Goal: Communication & Community: Answer question/provide support

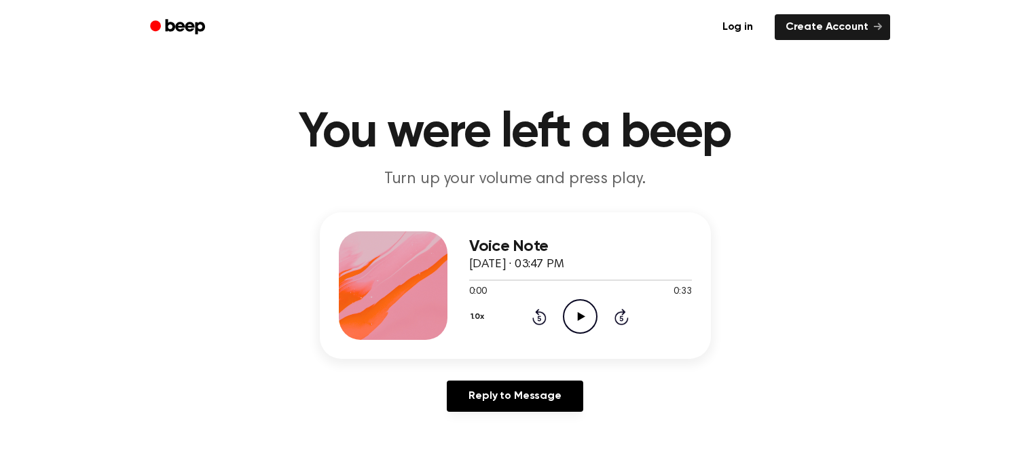
click at [574, 324] on icon "Play Audio" at bounding box center [580, 316] width 35 height 35
click at [559, 321] on div "1.0x Rewind 5 seconds Play Audio Skip 5 seconds" at bounding box center [580, 316] width 223 height 35
click at [596, 305] on icon "Play Audio" at bounding box center [580, 316] width 35 height 35
click at [561, 335] on div "Voice Note September 18, 2025 · 03:47 PM 0:00 0:33 Your browser does not suppor…" at bounding box center [580, 285] width 223 height 109
click at [734, 33] on link "Log in" at bounding box center [738, 27] width 58 height 31
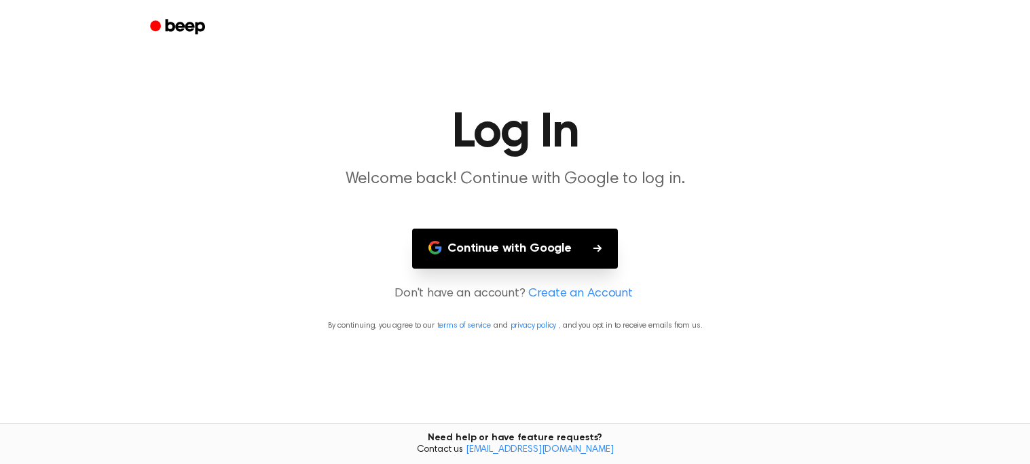
click at [502, 208] on main "Log In Welcome back! Continue with Google to log in. Continue with Google Don't…" at bounding box center [515, 232] width 1030 height 464
click at [143, 31] on link "Beep" at bounding box center [179, 27] width 77 height 26
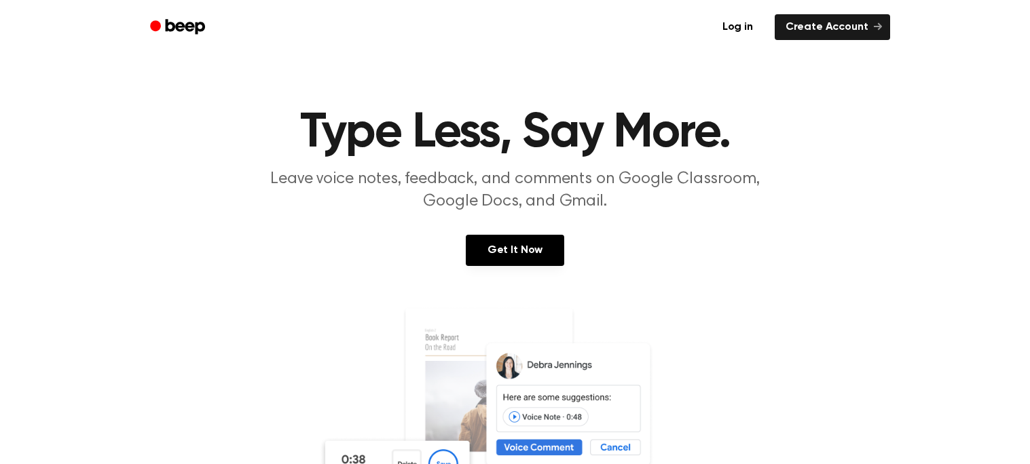
click at [195, 37] on link "Beep" at bounding box center [179, 27] width 77 height 26
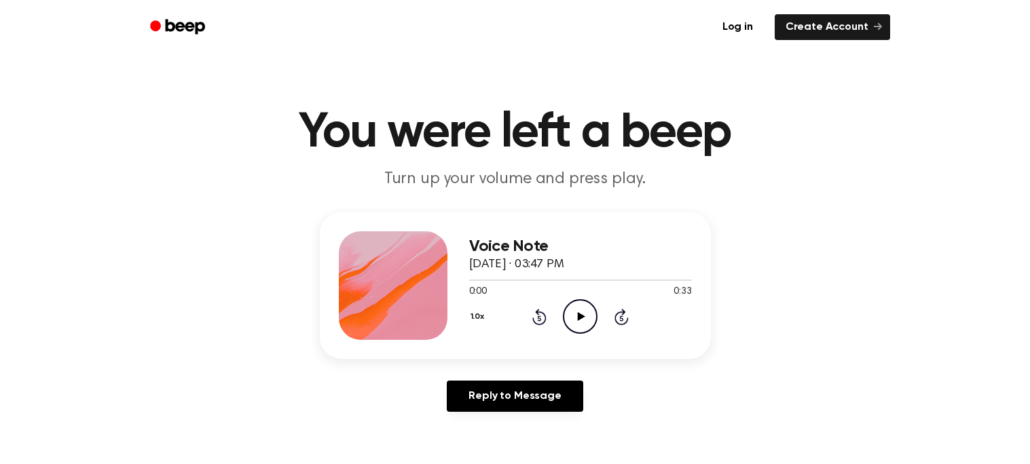
click at [578, 331] on icon "Play Audio" at bounding box center [580, 316] width 35 height 35
click at [570, 305] on icon "Pause Audio" at bounding box center [580, 316] width 35 height 35
click at [577, 329] on icon "Play Audio" at bounding box center [580, 316] width 35 height 35
click at [578, 309] on icon "Play Audio" at bounding box center [580, 316] width 35 height 35
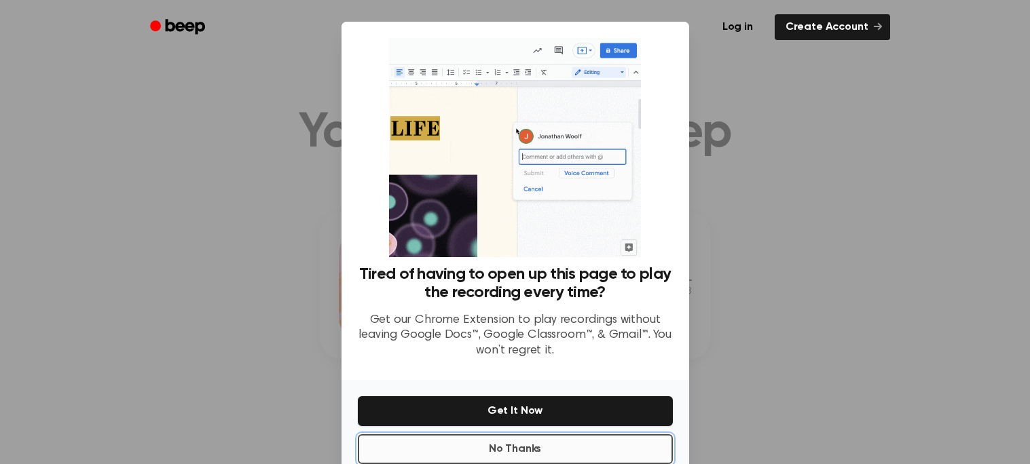
click at [529, 447] on button "No Thanks" at bounding box center [515, 449] width 315 height 30
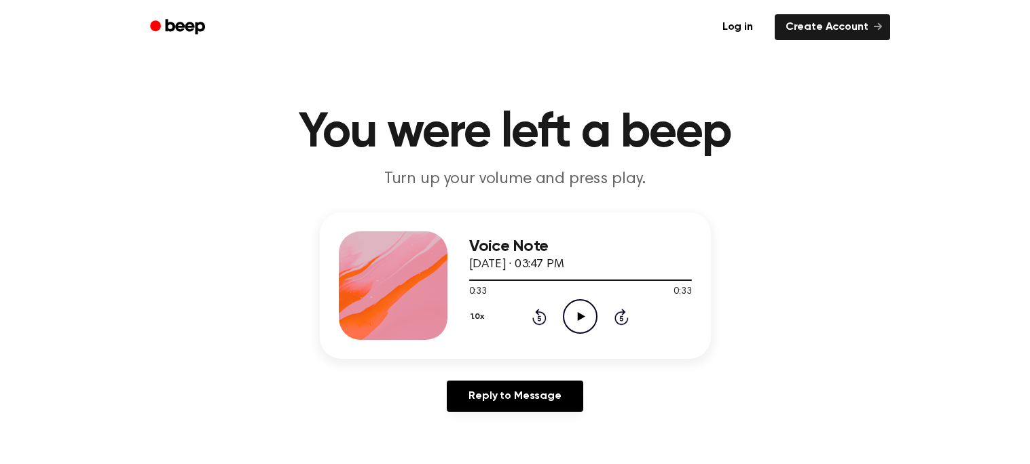
click at [523, 312] on div "1.0x Rewind 5 seconds Play Audio Skip 5 seconds" at bounding box center [580, 316] width 223 height 35
click at [534, 316] on icon "Rewind 5 seconds" at bounding box center [538, 317] width 15 height 18
click at [532, 315] on icon "Rewind 5 seconds" at bounding box center [538, 317] width 15 height 18
click at [540, 320] on icon at bounding box center [539, 318] width 3 height 5
click at [541, 322] on icon "Rewind 5 seconds" at bounding box center [538, 317] width 15 height 18
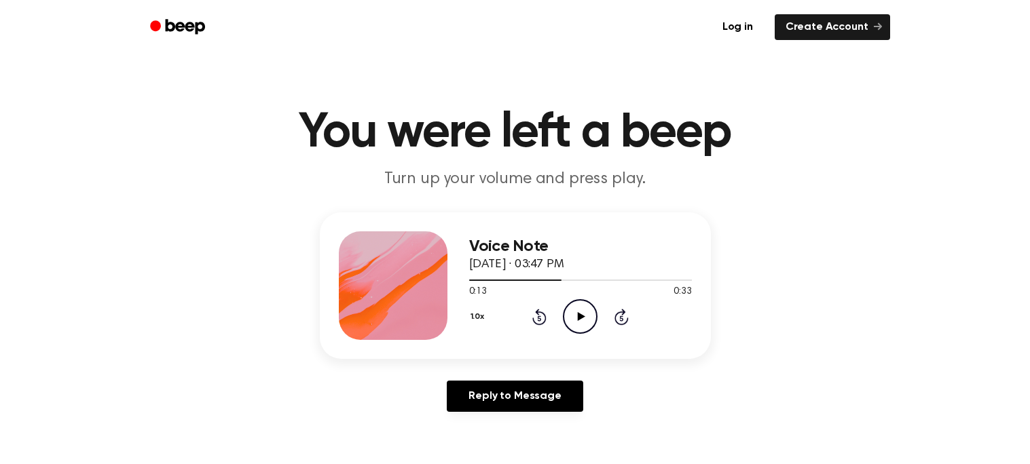
click at [581, 324] on icon "Play Audio" at bounding box center [580, 316] width 35 height 35
click at [532, 317] on icon at bounding box center [539, 317] width 14 height 16
click at [546, 318] on div "1.0x Rewind 5 seconds Pause Audio Skip 5 seconds" at bounding box center [580, 316] width 223 height 35
click at [544, 324] on icon "Rewind 5 seconds" at bounding box center [538, 317] width 15 height 18
click at [544, 312] on icon "Rewind 5 seconds" at bounding box center [538, 317] width 15 height 18
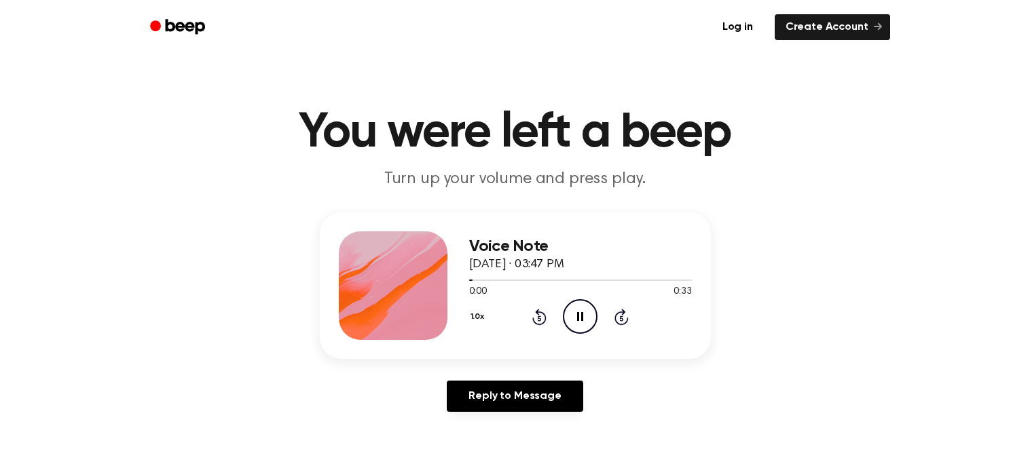
click at [540, 312] on icon at bounding box center [539, 317] width 14 height 16
click at [580, 284] on div at bounding box center [580, 279] width 223 height 11
click at [595, 280] on div at bounding box center [580, 280] width 223 height 1
click at [592, 310] on icon "Pause Audio" at bounding box center [580, 316] width 35 height 35
click at [576, 332] on circle at bounding box center [579, 316] width 33 height 33
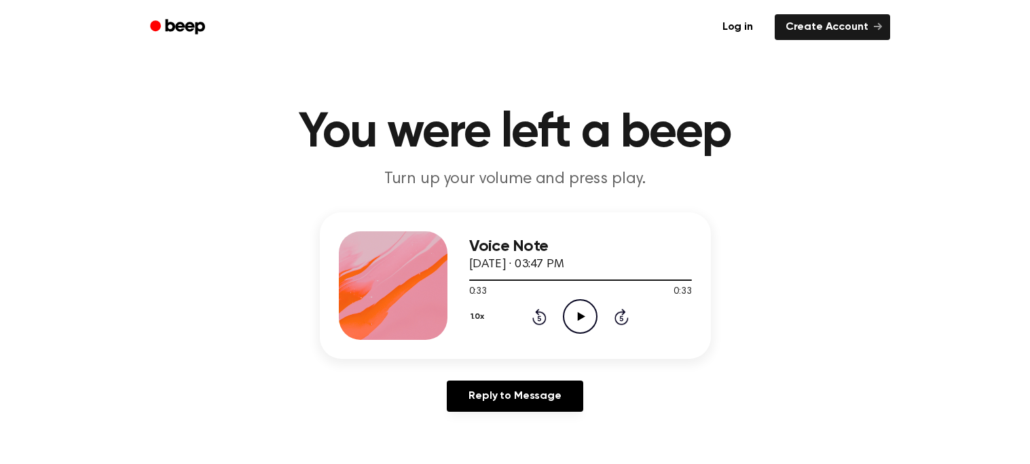
click at [508, 229] on div "Voice Note September 18, 2025 · 03:47 PM 0:33 0:33 Your browser does not suppor…" at bounding box center [515, 285] width 391 height 147
click at [525, 167] on header "You were left a beep Turn up your volume and press play." at bounding box center [514, 150] width 997 height 82
click at [580, 156] on h1 "You were left a beep" at bounding box center [515, 133] width 695 height 49
click at [488, 172] on p "Turn up your volume and press play." at bounding box center [515, 179] width 521 height 22
click at [628, 166] on header "You were left a beep Turn up your volume and press play." at bounding box center [514, 150] width 997 height 82
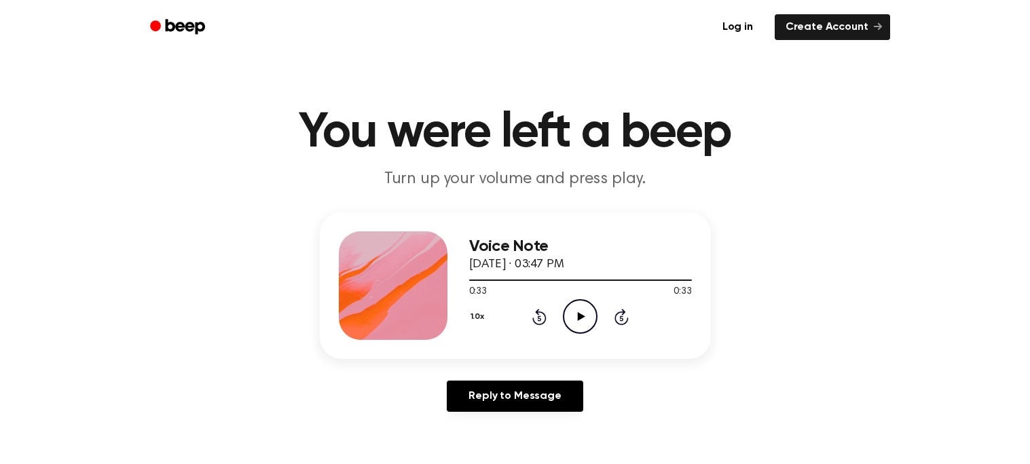
click at [658, 144] on h1 "You were left a beep" at bounding box center [515, 133] width 695 height 49
click at [578, 324] on icon "Play Audio" at bounding box center [580, 316] width 35 height 35
click at [556, 280] on div at bounding box center [580, 280] width 223 height 1
click at [667, 249] on h3 "Voice Note" at bounding box center [580, 247] width 223 height 18
click at [683, 229] on div "Voice Note September 18, 2025 · 03:47 PM 0:13 0:33 Your browser does not suppor…" at bounding box center [515, 285] width 391 height 147
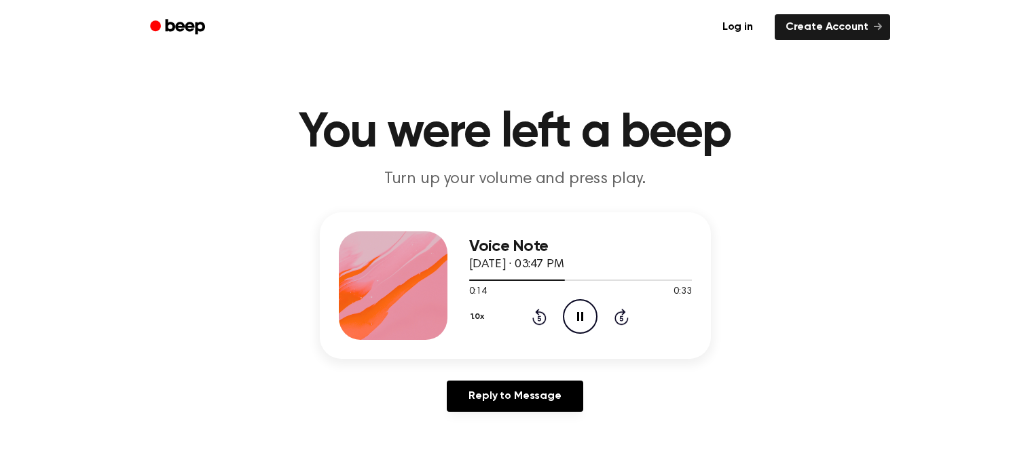
scroll to position [1, 0]
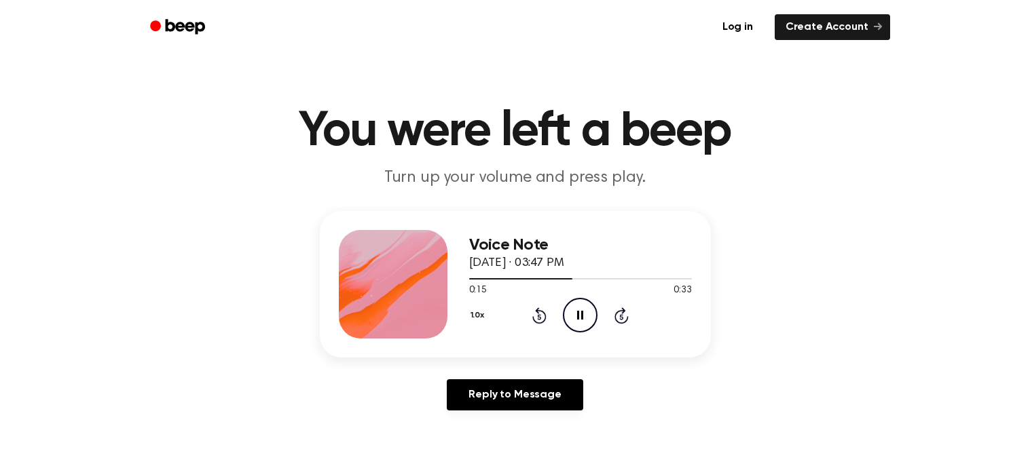
click at [540, 308] on icon "Rewind 5 seconds" at bounding box center [538, 316] width 15 height 18
click at [532, 322] on icon "Rewind 5 seconds" at bounding box center [538, 316] width 15 height 18
click at [539, 316] on icon at bounding box center [539, 316] width 3 height 5
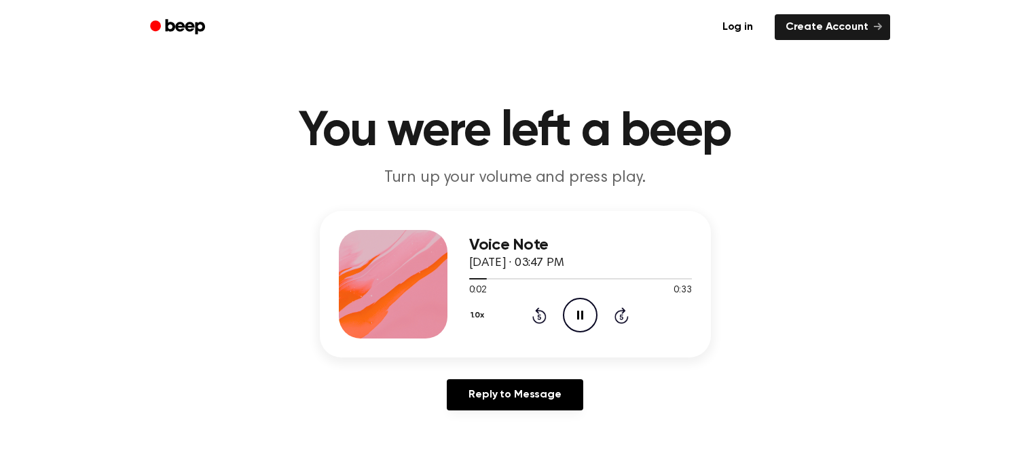
click at [171, 37] on link "Beep" at bounding box center [179, 27] width 77 height 26
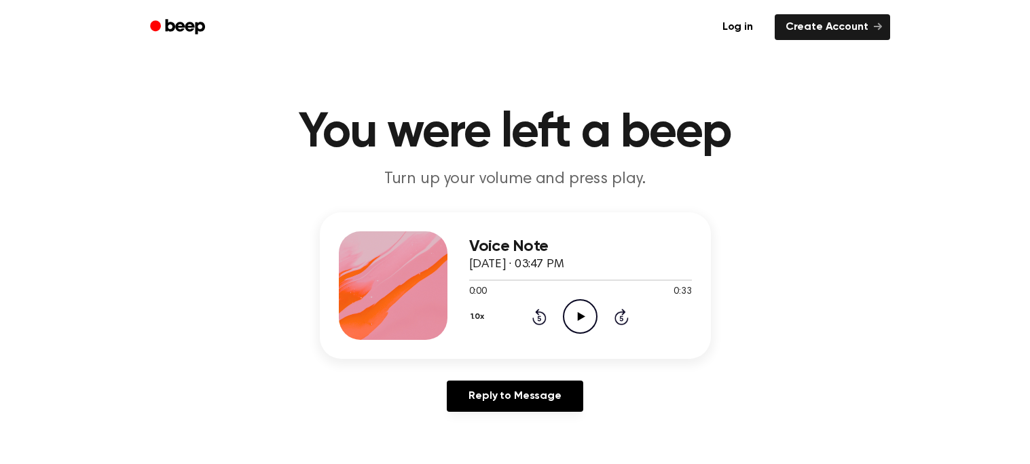
click at [597, 314] on circle at bounding box center [579, 316] width 33 height 33
click at [458, 405] on link "Reply to Message" at bounding box center [515, 396] width 136 height 31
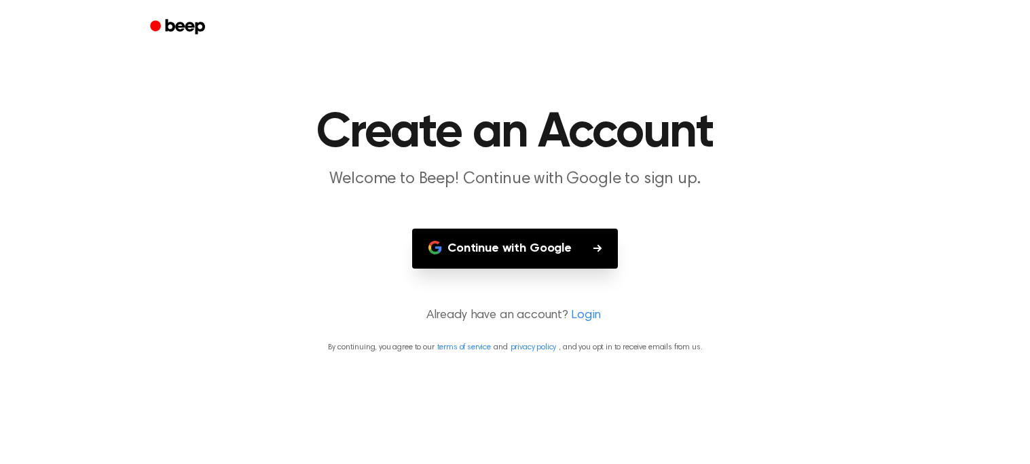
click at [483, 394] on main "Create an Account Welcome to Beep! Continue with Google to sign up. Continue wi…" at bounding box center [515, 232] width 1030 height 464
click at [525, 349] on link "privacy policy" at bounding box center [533, 347] width 46 height 8
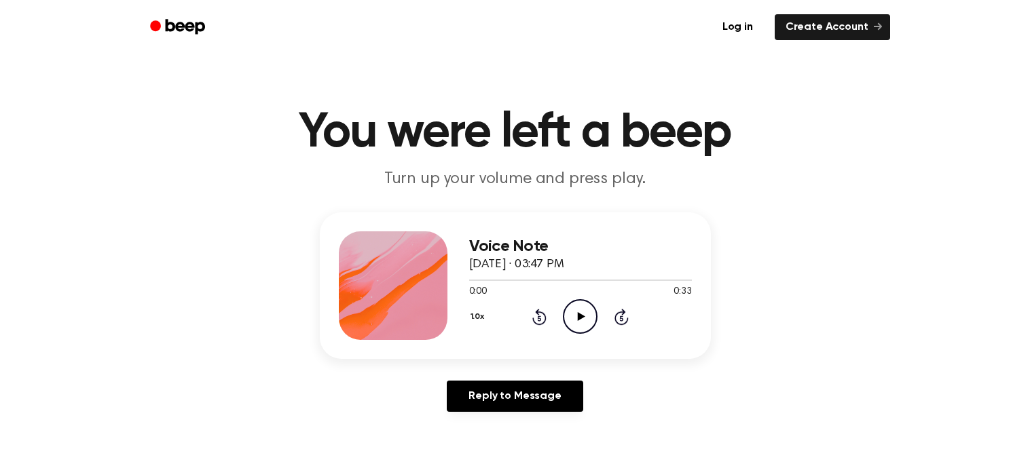
click at [569, 338] on div "Voice Note September 18, 2025 · 03:47 PM 0:00 0:33 Your browser does not suppor…" at bounding box center [580, 285] width 223 height 109
click at [576, 301] on icon "Play Audio" at bounding box center [580, 316] width 35 height 35
click at [679, 196] on main "You were left a beep Turn up your volume and press play. Voice Note September 1…" at bounding box center [515, 418] width 1030 height 837
click at [885, 22] on link "Create Account" at bounding box center [832, 27] width 115 height 26
click at [1021, 3] on header "Log in Create Account" at bounding box center [515, 27] width 1030 height 54
